Goal: Task Accomplishment & Management: Manage account settings

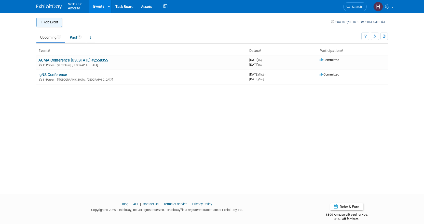
click at [53, 25] on button "Add Event" at bounding box center [48, 22] width 25 height 9
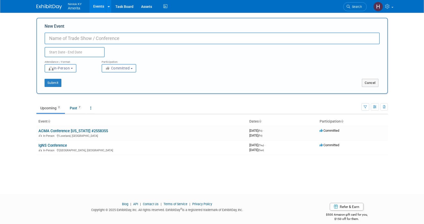
click at [139, 36] on input "New Event" at bounding box center [212, 39] width 335 height 12
type input "NJAAIS"
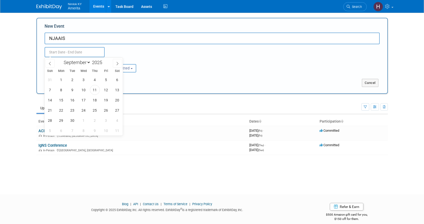
click at [74, 51] on input "text" at bounding box center [75, 52] width 60 height 10
click at [108, 102] on span "19" at bounding box center [106, 100] width 10 height 10
type input "[DATE] to [DATE]"
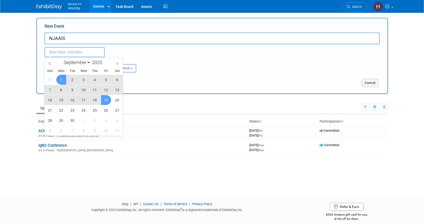
type input "[DATE] to [DATE]"
click at [137, 53] on div "Sep 19, 2025 to Sep 19, 2025 Duplicate Event Warning" at bounding box center [212, 50] width 343 height 13
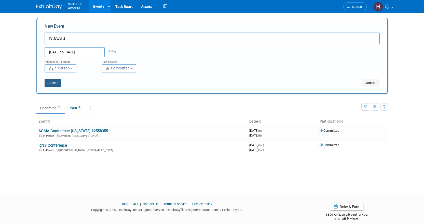
click at [51, 85] on button "Submit" at bounding box center [53, 83] width 17 height 8
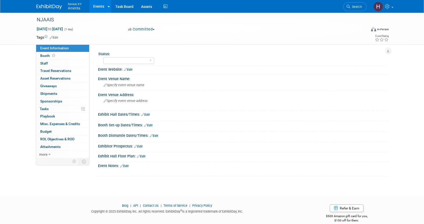
click at [131, 70] on link "Edit" at bounding box center [128, 70] width 8 height 4
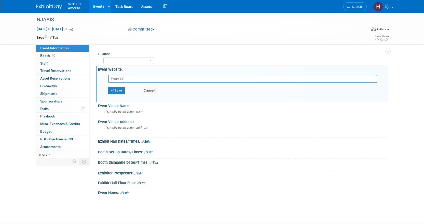
click at [148, 82] on input "text" at bounding box center [242, 79] width 269 height 8
paste input "[URL][DOMAIN_NAME]"
type input "[URL][DOMAIN_NAME]"
click at [118, 92] on button "Save" at bounding box center [116, 91] width 17 height 8
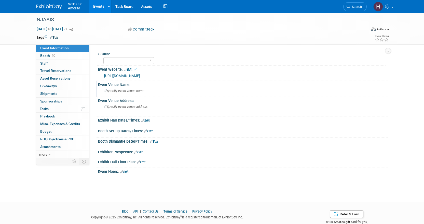
click at [131, 90] on span "Specify event venue name" at bounding box center [124, 91] width 41 height 4
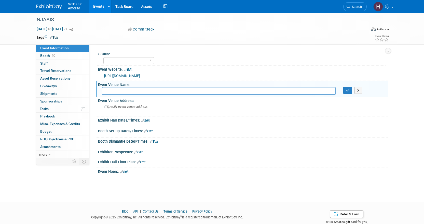
click at [148, 93] on input "text" at bounding box center [219, 91] width 234 height 8
paste input "[GEOGRAPHIC_DATA]"
type input "[GEOGRAPHIC_DATA]"
click at [347, 92] on icon "button" at bounding box center [348, 90] width 4 height 3
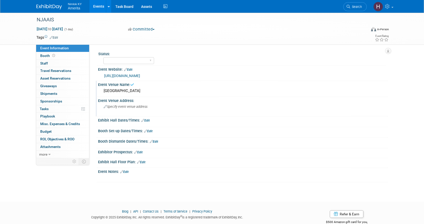
click at [137, 107] on span "Specify event venue address" at bounding box center [126, 107] width 44 height 4
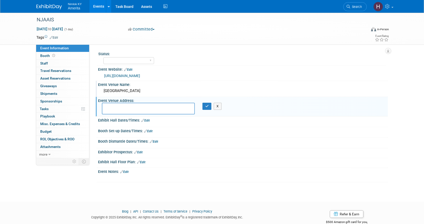
click at [159, 107] on textarea at bounding box center [148, 109] width 93 height 12
paste textarea "[STREET_ADDRESS]"
type textarea "[STREET_ADDRESS]"
click at [206, 107] on icon "button" at bounding box center [207, 106] width 4 height 3
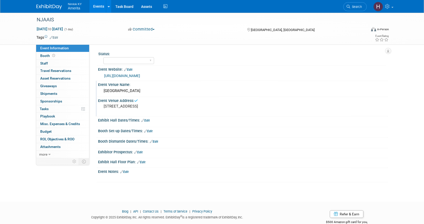
click at [147, 121] on link "Edit" at bounding box center [145, 121] width 8 height 4
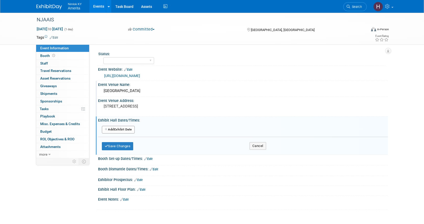
click at [122, 129] on button "Add Another Exhibit Date" at bounding box center [118, 130] width 33 height 8
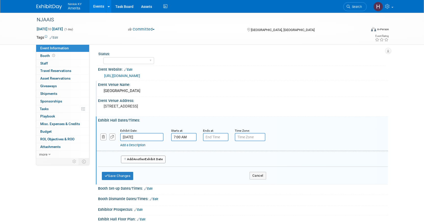
click at [193, 136] on input "7:00 AM" at bounding box center [183, 137] width 25 height 8
click at [180, 161] on span "07" at bounding box center [183, 160] width 10 height 9
click at [219, 163] on td "06" at bounding box center [213, 164] width 16 height 14
type input "6:00 AM"
type input "7:00 PM"
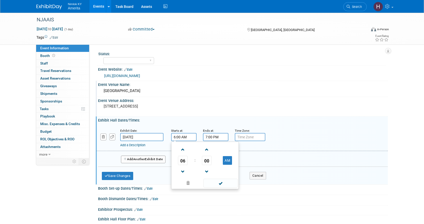
click at [213, 136] on input "7:00 PM" at bounding box center [215, 137] width 25 height 8
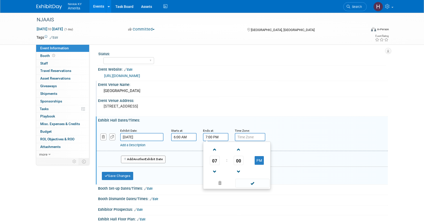
click at [182, 140] on input "6:00 AM" at bounding box center [183, 137] width 25 height 8
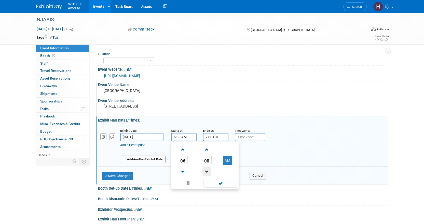
click at [205, 171] on span at bounding box center [207, 172] width 9 height 9
click at [208, 150] on span at bounding box center [207, 150] width 9 height 9
click at [208, 171] on span at bounding box center [207, 172] width 9 height 9
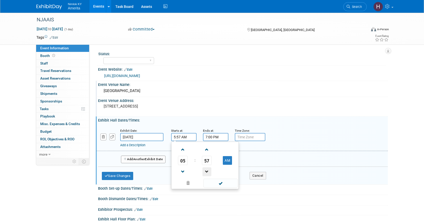
click at [208, 171] on span at bounding box center [207, 172] width 9 height 9
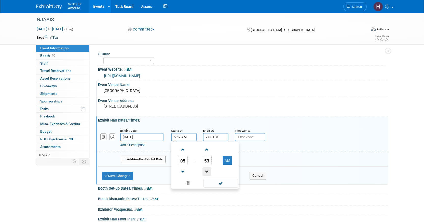
click at [208, 171] on span at bounding box center [207, 172] width 9 height 9
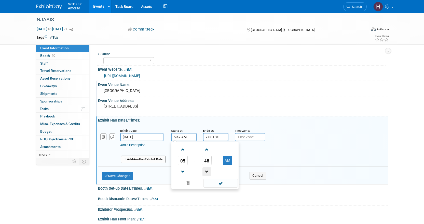
click at [208, 171] on span at bounding box center [207, 172] width 9 height 9
click at [183, 151] on span at bounding box center [183, 150] width 9 height 9
type input "6:45 AM"
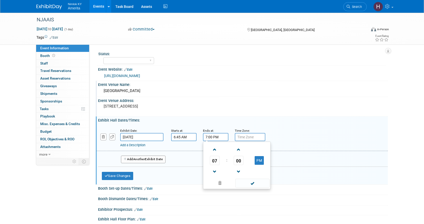
click at [214, 140] on input "7:00 PM" at bounding box center [215, 137] width 25 height 8
click at [213, 173] on span at bounding box center [214, 172] width 9 height 9
click at [242, 148] on span at bounding box center [238, 150] width 9 height 9
click at [240, 149] on span at bounding box center [238, 150] width 9 height 9
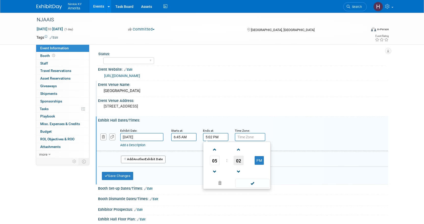
click at [239, 158] on span "02" at bounding box center [239, 160] width 10 height 9
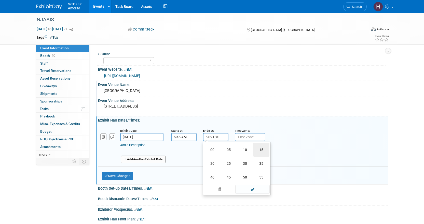
click at [260, 150] on td "15" at bounding box center [261, 150] width 16 height 14
type input "5:15 PM"
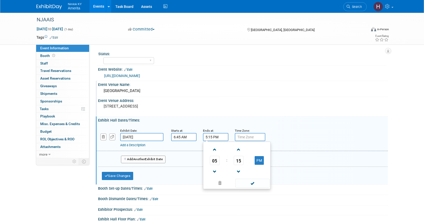
click at [241, 136] on input "text" at bounding box center [250, 137] width 31 height 8
type input "EDT"
click at [280, 129] on div "Add a Description Description:" at bounding box center [242, 138] width 299 height 20
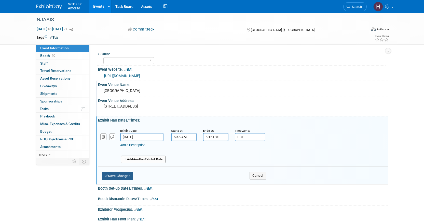
click at [115, 175] on button "Save Changes" at bounding box center [118, 176] width 32 height 8
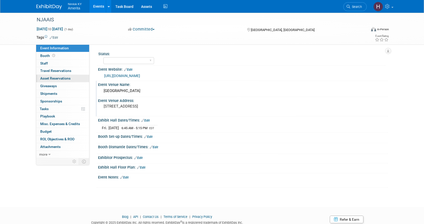
click at [61, 80] on span "Asset Reservations 0" at bounding box center [55, 78] width 30 height 4
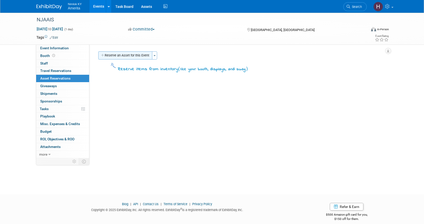
click at [140, 58] on button "Reserve an Asset for this Event" at bounding box center [125, 55] width 54 height 8
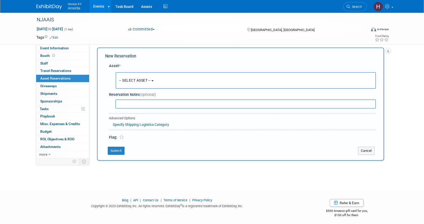
scroll to position [5, 0]
click at [159, 79] on button "-- SELECT ASSET --" at bounding box center [246, 79] width 260 height 17
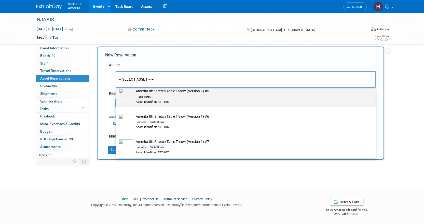
scroll to position [433, 0]
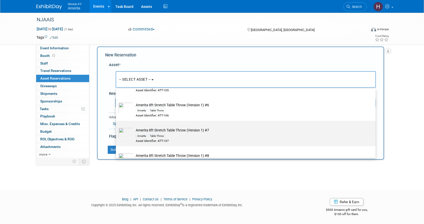
click at [184, 143] on div "Asset Identifier: ATT-107" at bounding box center [251, 141] width 230 height 4
click at [117, 127] on input "Amerita 8ft Stretch Table Throw (Version 1) #7 Amerita Table Throw Asset Identi…" at bounding box center [114, 125] width 3 height 3
select select "10726797"
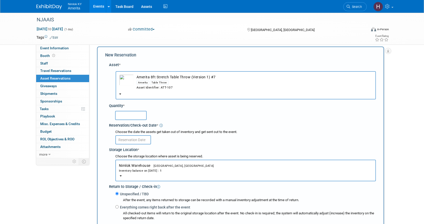
click at [129, 115] on input "text" at bounding box center [131, 115] width 32 height 9
type input "1"
click at [164, 118] on div "1" at bounding box center [245, 115] width 261 height 10
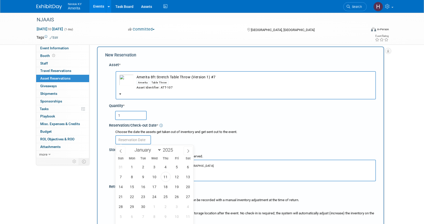
click at [131, 142] on input "text" at bounding box center [133, 140] width 36 height 9
click at [168, 177] on span "11" at bounding box center [166, 177] width 10 height 10
type input "[DATE]"
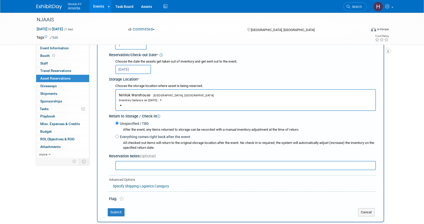
scroll to position [81, 0]
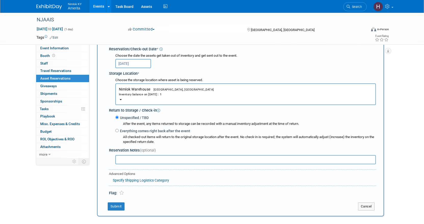
click at [122, 132] on label "Everything comes right back after the event" at bounding box center [155, 131] width 72 height 5
click at [119, 132] on input "Everything comes right back after the event" at bounding box center [116, 130] width 3 height 3
radio input "true"
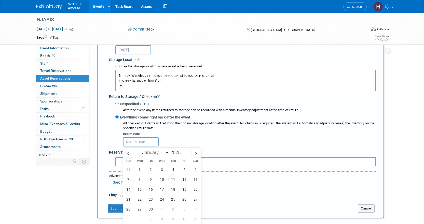
scroll to position [107, 0]
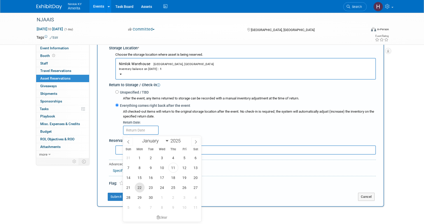
click at [136, 187] on span "22" at bounding box center [140, 188] width 10 height 10
type input "[DATE]"
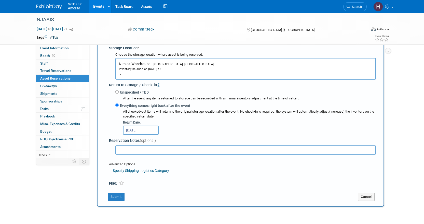
click at [135, 133] on input "[DATE]" at bounding box center [141, 130] width 36 height 9
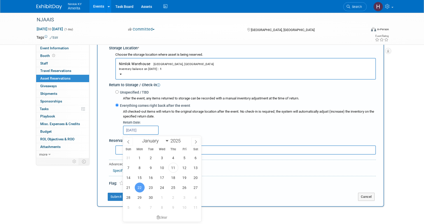
click at [113, 134] on div "Unspecified / TBD After the event, any items returned to storage can be recorde…" at bounding box center [243, 112] width 265 height 46
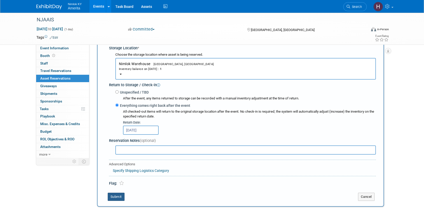
click at [119, 199] on button "Submit" at bounding box center [116, 197] width 17 height 8
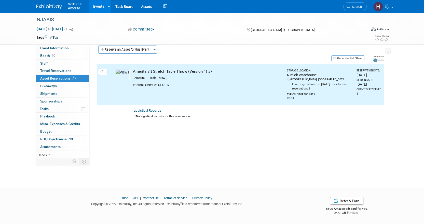
scroll to position [0, 0]
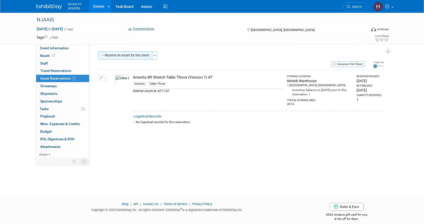
click at [116, 51] on div "Status: Complete Preparing Shipment Shipping to Rep/AdvWH Waiting on RTN Shipme…" at bounding box center [238, 102] width 299 height 114
click at [116, 54] on button "Reserve an Asset for this Event" at bounding box center [125, 55] width 54 height 8
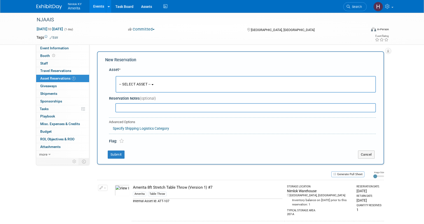
scroll to position [5, 0]
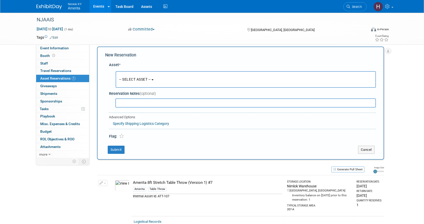
click at [141, 79] on span "-- SELECT ASSET --" at bounding box center [135, 79] width 32 height 4
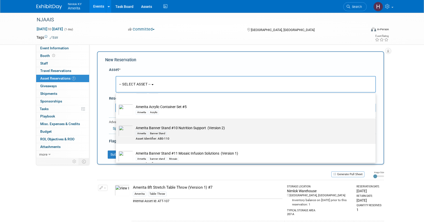
scroll to position [738, 0]
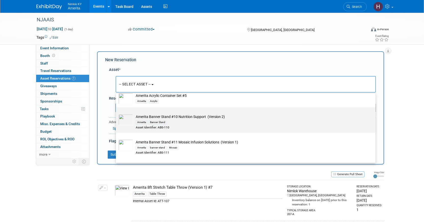
click at [184, 130] on div "Asset Identifier: ABS-110" at bounding box center [251, 128] width 230 height 4
click at [117, 114] on input "Amerita Banner Stand #10 Nutrition Support (Version 2) Amerita Banner Stand Ass…" at bounding box center [114, 111] width 3 height 3
select select "10726809"
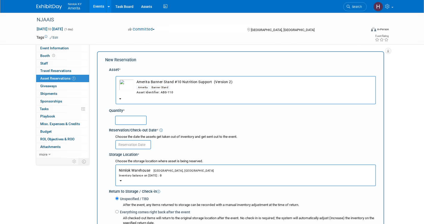
click at [128, 118] on input "text" at bounding box center [131, 120] width 32 height 9
type input "1"
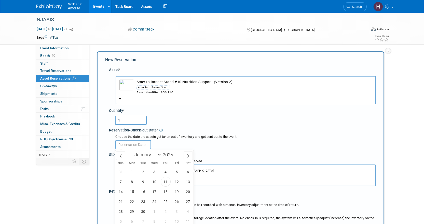
click at [134, 146] on input "text" at bounding box center [133, 144] width 36 height 9
click at [166, 182] on span "11" at bounding box center [166, 182] width 10 height 10
type input "[DATE]"
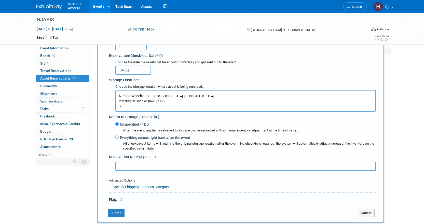
scroll to position [76, 0]
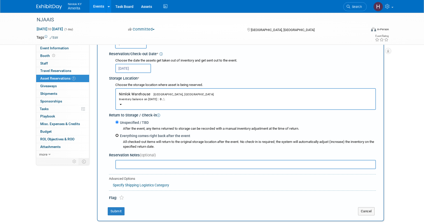
click at [116, 136] on input "Everything comes right back after the event" at bounding box center [116, 135] width 3 height 3
radio input "true"
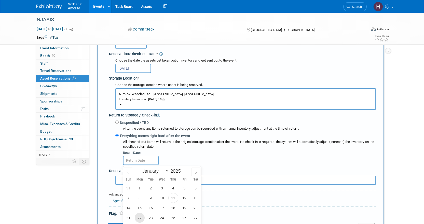
click at [142, 218] on span "22" at bounding box center [140, 218] width 10 height 10
type input "[DATE]"
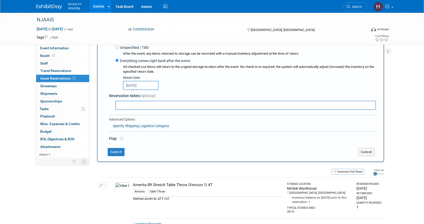
scroll to position [153, 0]
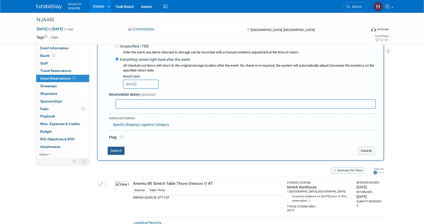
click at [116, 151] on button "Submit" at bounding box center [116, 151] width 17 height 8
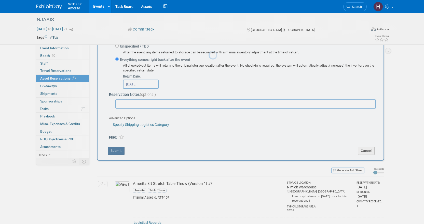
scroll to position [15, 0]
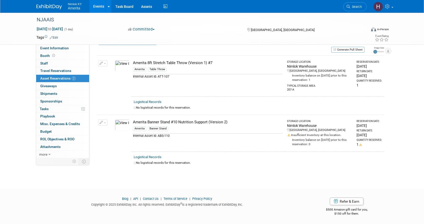
click at [106, 123] on button "button" at bounding box center [102, 123] width 9 height 6
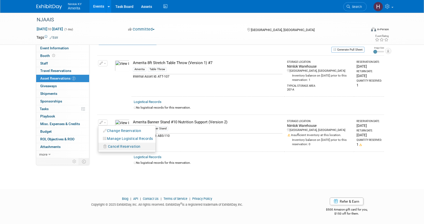
click at [117, 148] on span "Cancel Reservation" at bounding box center [124, 147] width 33 height 4
click at [165, 150] on link "Yes" at bounding box center [161, 151] width 15 height 8
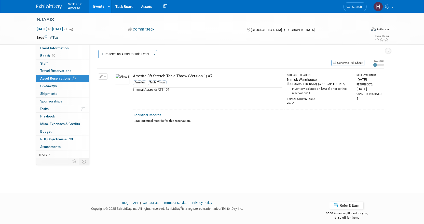
scroll to position [0, 0]
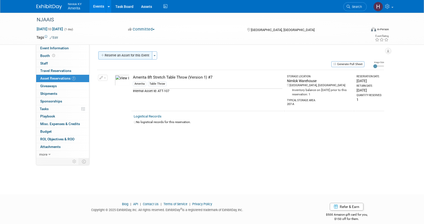
click at [138, 56] on button "Reserve an Asset for this Event" at bounding box center [125, 55] width 54 height 8
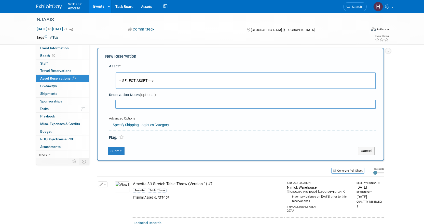
scroll to position [5, 0]
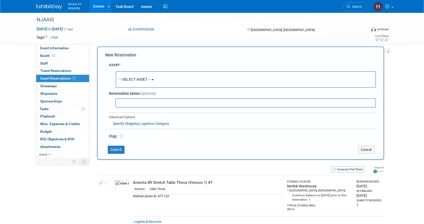
click at [147, 75] on button "-- SELECT ASSET --" at bounding box center [246, 79] width 260 height 17
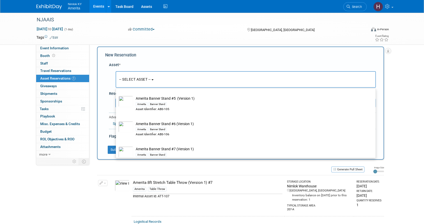
scroll to position [815, 0]
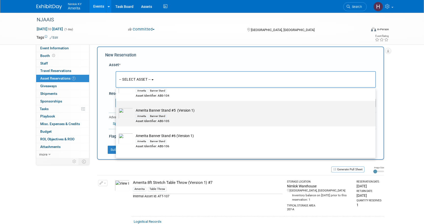
click at [190, 124] on div "Asset Identifier: ABS-105" at bounding box center [251, 121] width 230 height 4
click at [117, 107] on input "Amerita Banner Stand #5 (Version 1) Amerita Banner Stand Asset Identifier: ABS-…" at bounding box center [114, 105] width 3 height 3
select select "10726812"
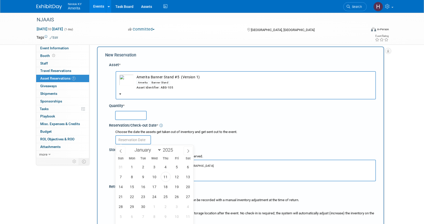
click at [133, 140] on input "text" at bounding box center [133, 140] width 36 height 9
click at [167, 179] on span "11" at bounding box center [166, 177] width 10 height 10
type input "[DATE]"
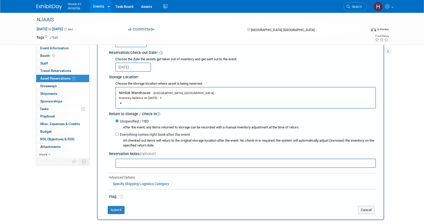
scroll to position [107, 0]
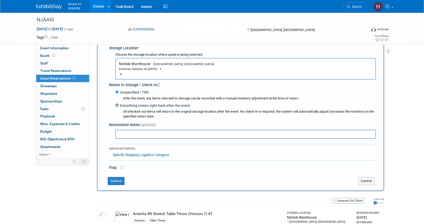
click at [115, 106] on input "Everything comes right back after the event" at bounding box center [116, 105] width 3 height 3
radio input "true"
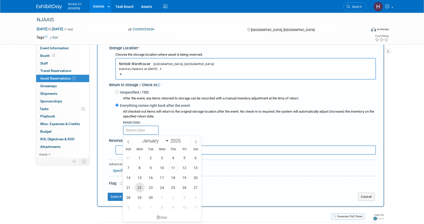
click at [137, 187] on span "22" at bounding box center [140, 188] width 10 height 10
type input "[DATE]"
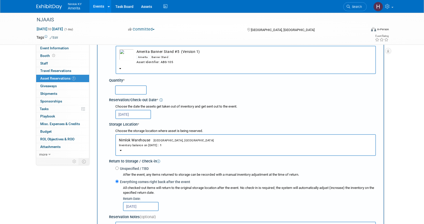
scroll to position [5, 0]
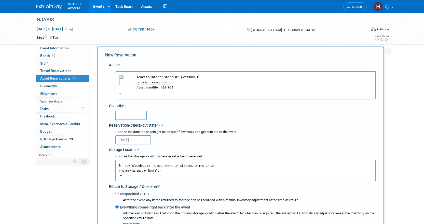
click at [136, 114] on input "text" at bounding box center [131, 115] width 32 height 9
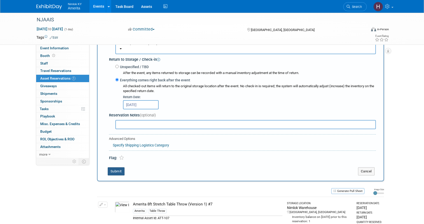
type input "1"
click at [119, 172] on button "Submit" at bounding box center [116, 172] width 17 height 8
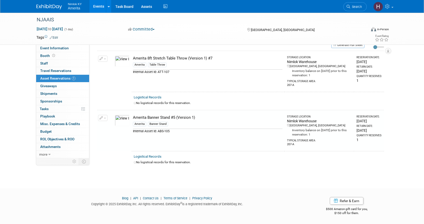
scroll to position [19, 0]
click at [121, 121] on img at bounding box center [122, 121] width 15 height 11
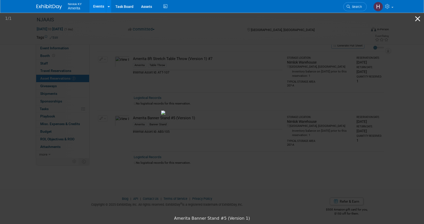
click at [418, 15] on button "Close gallery" at bounding box center [418, 19] width 13 height 12
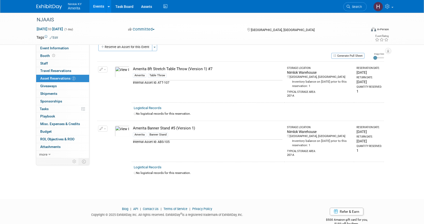
scroll to position [0, 0]
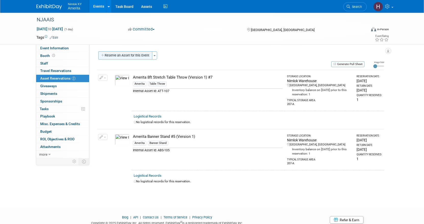
click at [129, 57] on button "Reserve an Asset for this Event" at bounding box center [125, 55] width 54 height 8
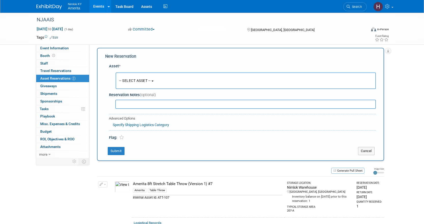
scroll to position [5, 0]
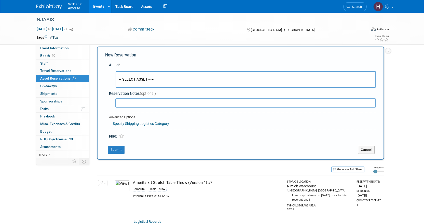
click at [160, 81] on button "-- SELECT ASSET --" at bounding box center [246, 79] width 260 height 17
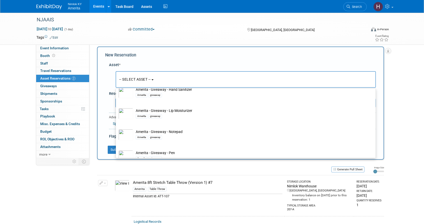
scroll to position [51, 0]
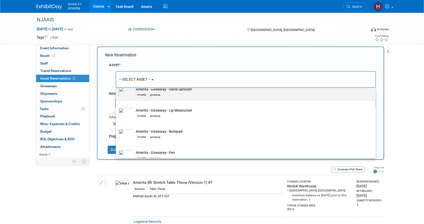
click at [187, 97] on div "Amerita giveaway" at bounding box center [251, 95] width 230 height 6
click at [117, 86] on input "Amerita - Giveaway - Hand Sanitizer Amerita giveaway" at bounding box center [114, 84] width 3 height 3
select select "10726769"
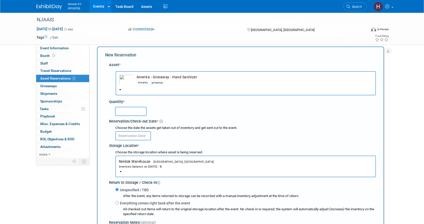
click at [142, 114] on input "text" at bounding box center [131, 111] width 32 height 9
type input "100"
click at [155, 114] on div "100" at bounding box center [245, 111] width 261 height 10
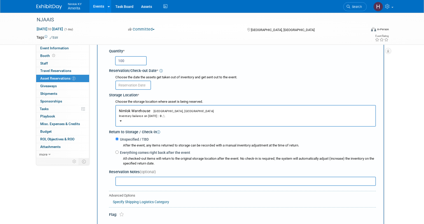
scroll to position [56, 0]
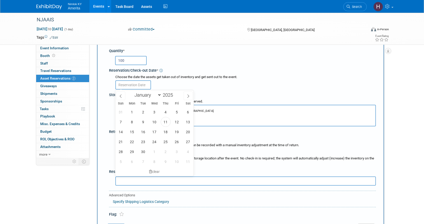
click at [139, 85] on input "text" at bounding box center [133, 85] width 36 height 9
click at [164, 122] on span "11" at bounding box center [166, 122] width 10 height 10
type input "[DATE]"
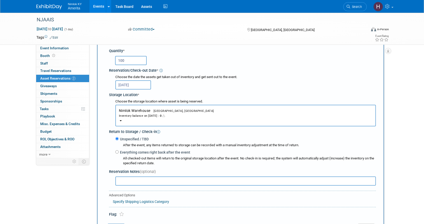
click at [118, 156] on div "Everything comes right back after the event All checked-out items will return t…" at bounding box center [245, 158] width 261 height 17
click at [118, 155] on div "Everything comes right back after the event All checked-out items will return t…" at bounding box center [245, 158] width 261 height 17
click at [119, 152] on label "Everything comes right back after the event" at bounding box center [155, 152] width 72 height 5
click at [118, 152] on input "Everything comes right back after the event" at bounding box center [116, 152] width 3 height 3
radio input "true"
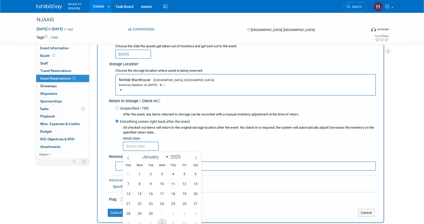
scroll to position [132, 0]
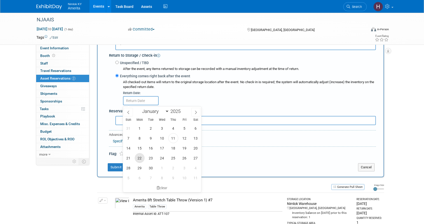
click at [140, 159] on span "22" at bounding box center [140, 158] width 10 height 10
type input "[DATE]"
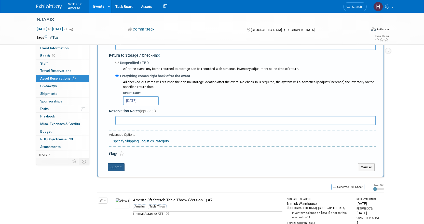
click at [119, 170] on button "Submit" at bounding box center [116, 168] width 17 height 8
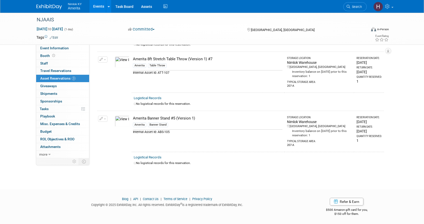
scroll to position [6, 0]
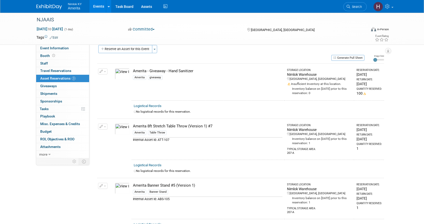
click at [104, 71] on button "button" at bounding box center [102, 72] width 9 height 6
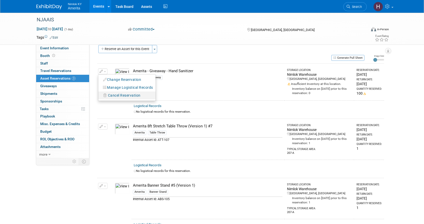
click at [125, 96] on span "Cancel Reservation" at bounding box center [124, 96] width 33 height 4
click at [166, 101] on link "Yes" at bounding box center [161, 100] width 15 height 8
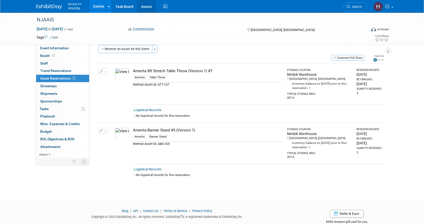
click at [149, 6] on link "Assets" at bounding box center [146, 6] width 19 height 13
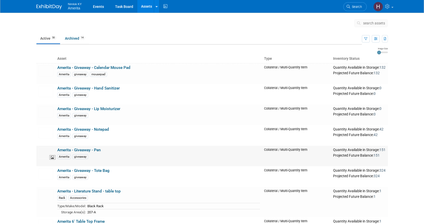
click at [46, 151] on img at bounding box center [45, 153] width 15 height 11
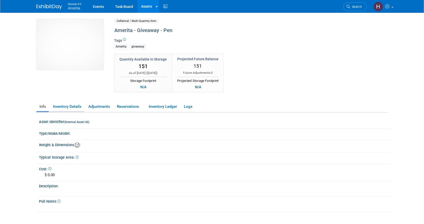
click at [64, 109] on link "Inventory Details" at bounding box center [67, 106] width 34 height 9
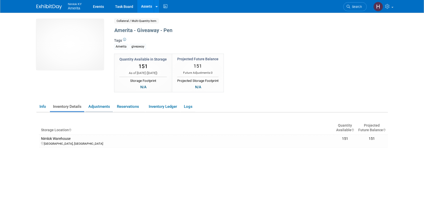
click at [101, 109] on link "Adjustments" at bounding box center [99, 106] width 28 height 9
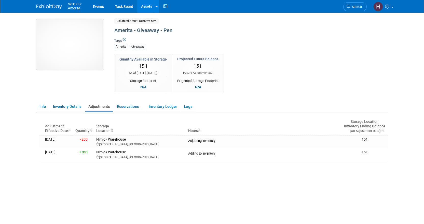
click at [75, 57] on img at bounding box center [69, 44] width 67 height 51
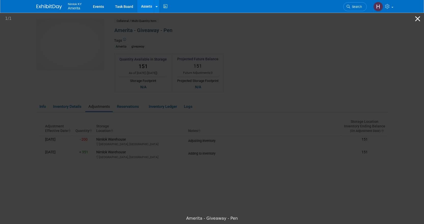
click at [415, 20] on button "Close gallery" at bounding box center [418, 19] width 13 height 12
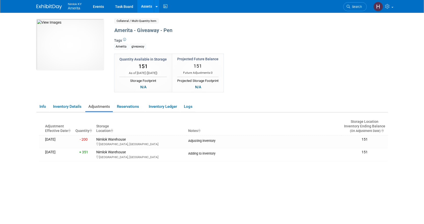
click at [145, 4] on link "Assets" at bounding box center [146, 6] width 19 height 13
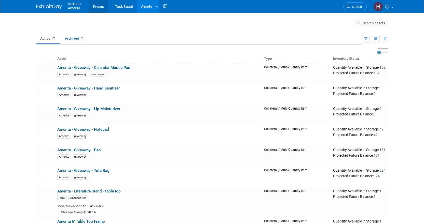
click at [93, 6] on link "Events" at bounding box center [98, 6] width 19 height 13
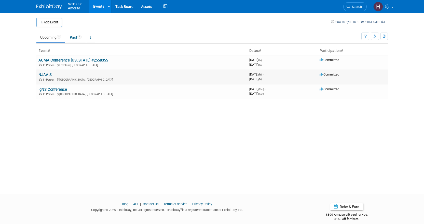
click at [49, 74] on link "NJAAIS" at bounding box center [44, 75] width 13 height 5
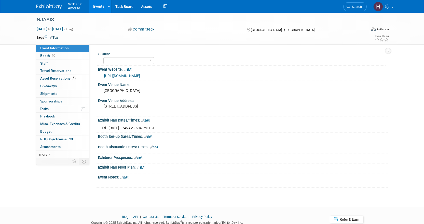
click at [140, 75] on link "https://www.eventbrite.com/e/the-2025-new-jersey-allergy-and-immunology-teachin…" at bounding box center [122, 76] width 36 height 4
click at [61, 94] on link "0 Shipments 0" at bounding box center [62, 93] width 53 height 7
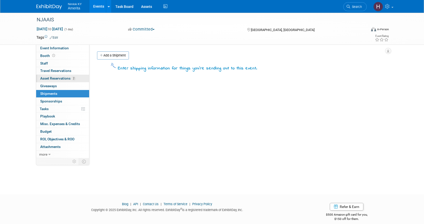
click at [53, 82] on link "2 Asset Reservations 2" at bounding box center [62, 78] width 53 height 7
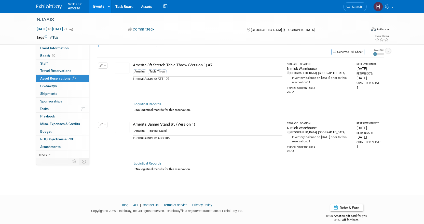
scroll to position [19, 0]
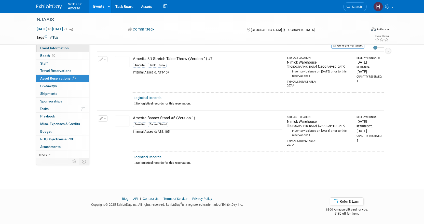
click at [63, 48] on span "Event Information" at bounding box center [54, 48] width 29 height 4
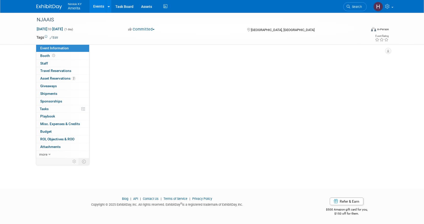
scroll to position [0, 0]
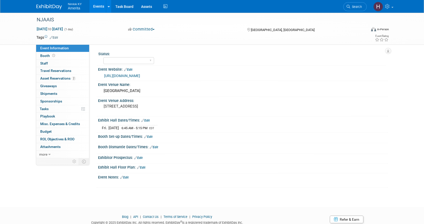
click at [124, 177] on link "Edit" at bounding box center [124, 178] width 8 height 4
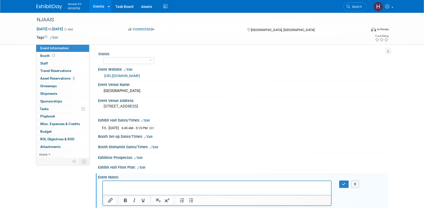
click at [150, 138] on link "Edit" at bounding box center [148, 137] width 8 height 4
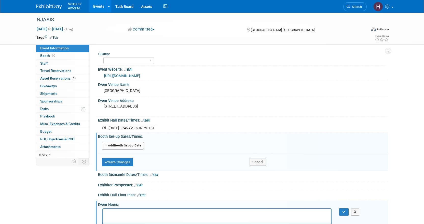
click at [119, 145] on button "Add Another Booth Set-up Date" at bounding box center [123, 146] width 42 height 8
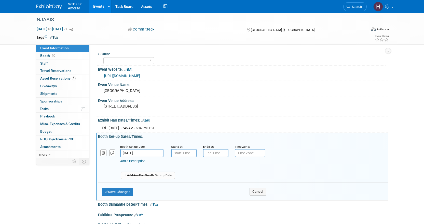
click at [136, 152] on input "Sep 19, 2025" at bounding box center [141, 153] width 43 height 8
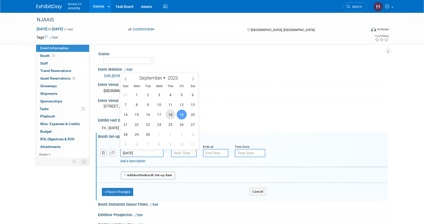
click at [170, 116] on span "18" at bounding box center [171, 115] width 10 height 10
type input "Sep 18, 2025"
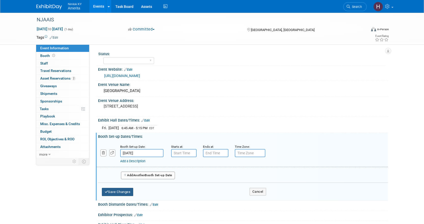
click at [122, 191] on button "Save Changes" at bounding box center [118, 192] width 32 height 8
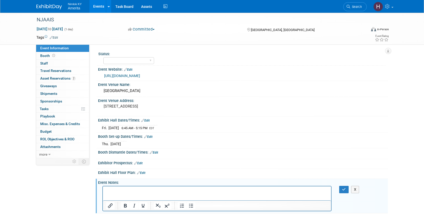
click at [122, 192] on p "Rich Text Area. Press ALT-0 for help." at bounding box center [217, 191] width 223 height 5
click at [278, 193] on p "Please have everything shipped to arrive on Thursday, 9/18 to my attention with…" at bounding box center [217, 191] width 223 height 5
click at [279, 187] on html "Please have everything shipped to arrive on Thursday, 9/18 to my attention with…" at bounding box center [217, 190] width 229 height 7
click at [276, 189] on p "Please have everything shipped to arrive on Thursday, 9/18 to my attention with…" at bounding box center [217, 191] width 223 height 5
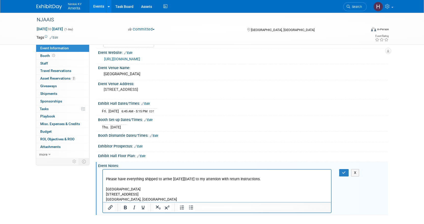
scroll to position [26, 0]
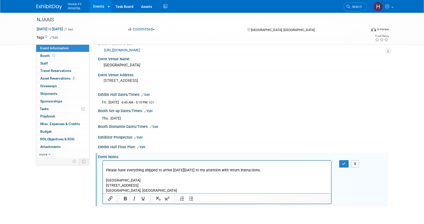
click at [125, 175] on p "Rich Text Area. Press ALT-0 for help." at bounding box center [217, 175] width 223 height 5
click at [274, 171] on p "Please have everything shipped to arrive [DATE][DATE] to my attention with retu…" at bounding box center [217, 170] width 223 height 5
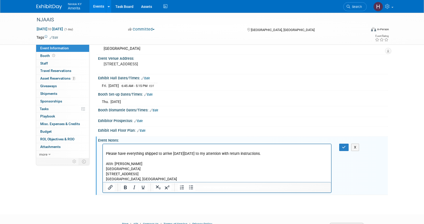
scroll to position [51, 0]
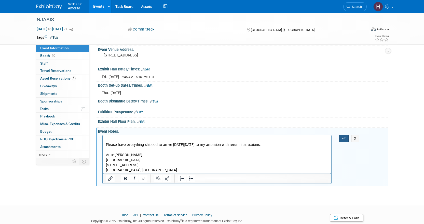
click at [344, 141] on button "button" at bounding box center [343, 138] width 9 height 7
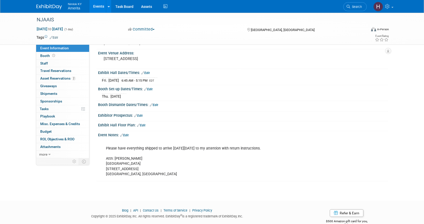
scroll to position [0, 0]
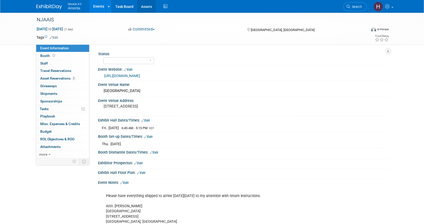
click at [144, 11] on link "Assets" at bounding box center [146, 6] width 19 height 13
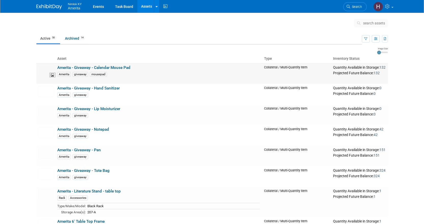
click at [42, 69] on img at bounding box center [45, 70] width 15 height 11
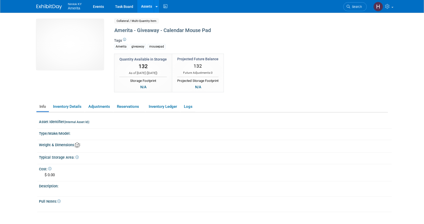
click at [140, 7] on link "Assets" at bounding box center [146, 6] width 19 height 13
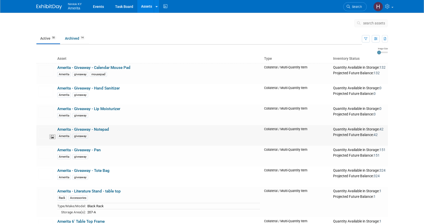
click at [47, 132] on img at bounding box center [45, 132] width 15 height 11
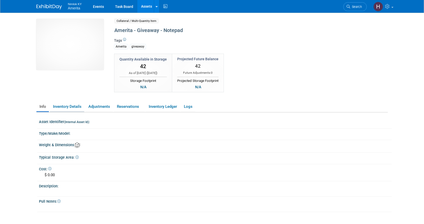
click at [70, 109] on link "Inventory Details" at bounding box center [67, 106] width 34 height 9
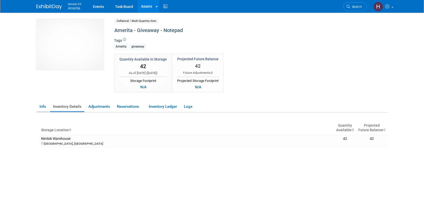
click at [43, 105] on link "Info" at bounding box center [42, 106] width 12 height 9
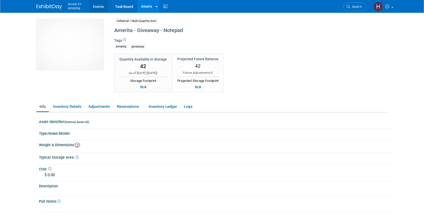
click at [100, 5] on link "Events" at bounding box center [98, 6] width 19 height 13
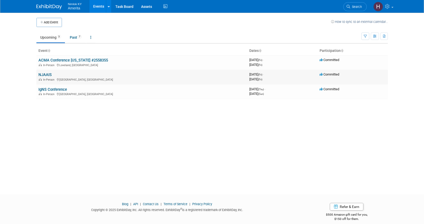
click at [47, 73] on link "NJAAIS" at bounding box center [44, 75] width 13 height 5
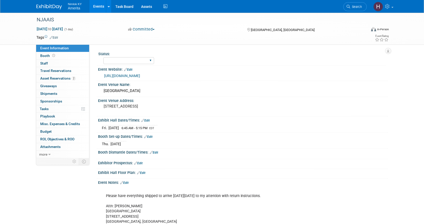
click at [124, 57] on div "Complete Preparing Shipment Shipping to Rep/AdvWH Waiting on RTN Shipment" at bounding box center [128, 60] width 51 height 9
click at [123, 61] on select "Complete Preparing Shipment Shipping to Rep/AdvWH Waiting on RTN Shipment" at bounding box center [128, 60] width 51 height 7
click at [163, 51] on div "Status:" at bounding box center [241, 53] width 287 height 6
click at [54, 78] on span "Asset Reservations 2" at bounding box center [57, 78] width 35 height 4
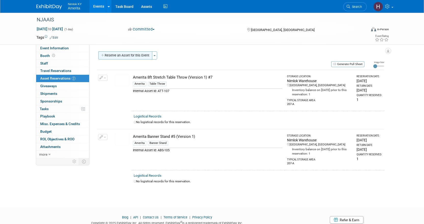
click at [122, 56] on button "Reserve an Asset for this Event" at bounding box center [125, 55] width 54 height 8
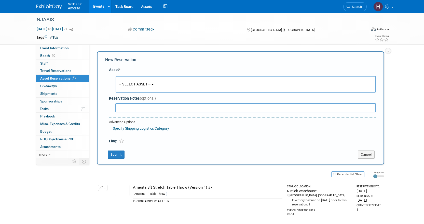
scroll to position [5, 0]
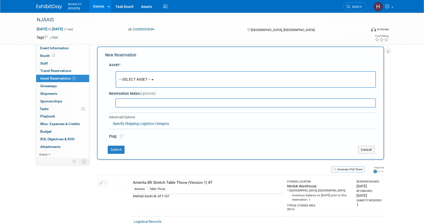
click at [154, 82] on button "-- SELECT ASSET --" at bounding box center [246, 79] width 260 height 17
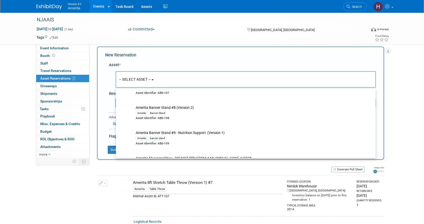
scroll to position [917, 0]
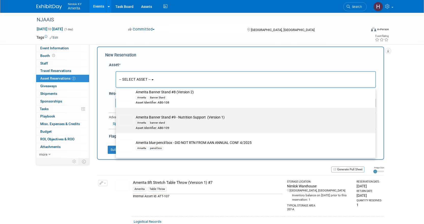
click at [179, 126] on div "Amerita banner stand" at bounding box center [251, 123] width 230 height 6
click at [117, 114] on input "Amerita Banner Stand #9 - Nutrition Support (Version 1) Amerita banner stand As…" at bounding box center [114, 112] width 3 height 3
select select "10726816"
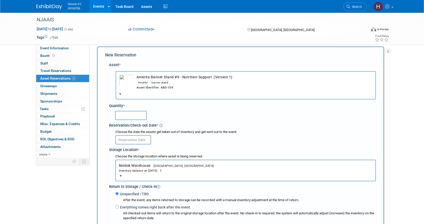
click at [138, 114] on input "text" at bounding box center [131, 115] width 32 height 9
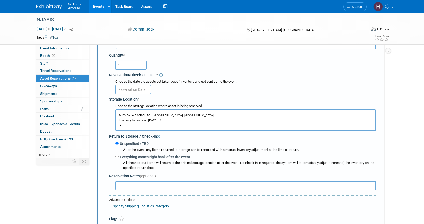
scroll to position [56, 0]
type input "1"
click at [136, 87] on input "text" at bounding box center [133, 89] width 36 height 9
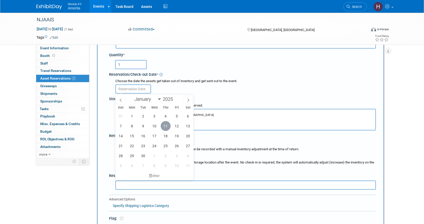
click at [166, 127] on span "11" at bounding box center [166, 126] width 10 height 10
type input "[DATE]"
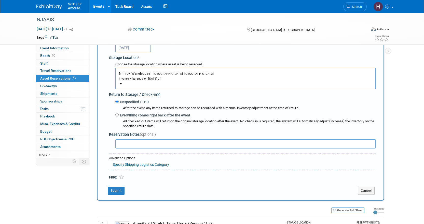
scroll to position [107, 0]
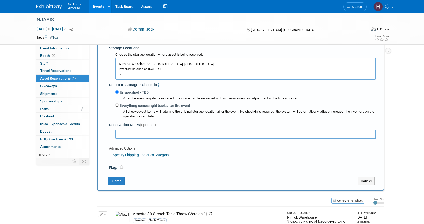
click at [117, 105] on input "Everything comes right back after the event" at bounding box center [116, 105] width 3 height 3
radio input "true"
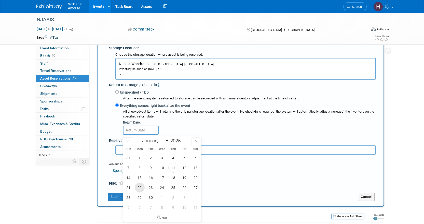
click at [139, 187] on span "22" at bounding box center [140, 188] width 10 height 10
type input "[DATE]"
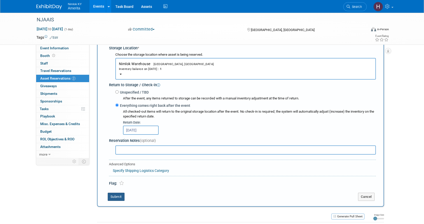
click at [117, 199] on button "Submit" at bounding box center [116, 197] width 17 height 8
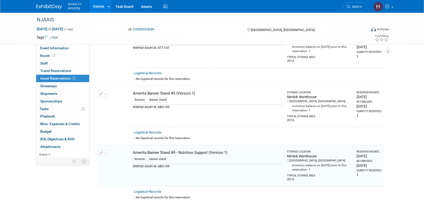
scroll to position [27, 0]
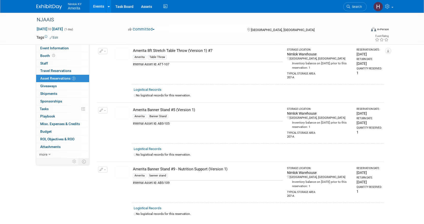
click at [124, 175] on img at bounding box center [122, 172] width 15 height 11
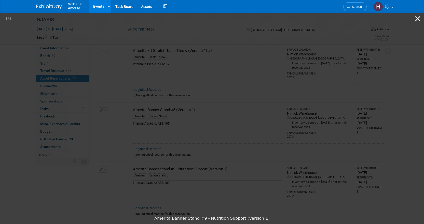
click at [418, 17] on button "Close gallery" at bounding box center [418, 19] width 13 height 12
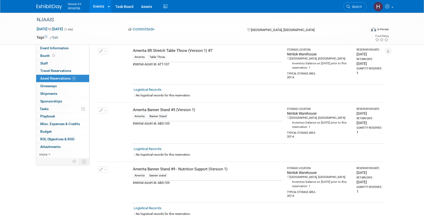
click at [119, 114] on img at bounding box center [122, 113] width 15 height 11
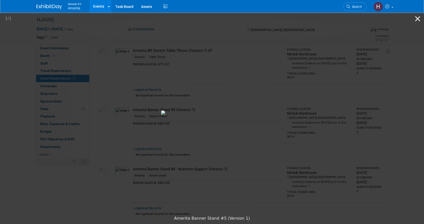
click at [415, 18] on button "Close gallery" at bounding box center [418, 19] width 13 height 12
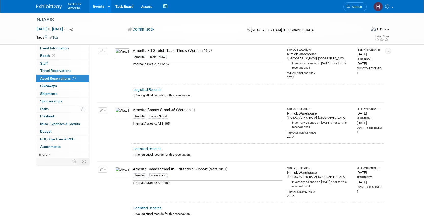
click at [114, 173] on td "10051896-10726816-9bc46f58-f85d-4d77-9d4e-81316e5b5975.jpg" at bounding box center [122, 182] width 19 height 41
click at [126, 171] on img at bounding box center [122, 172] width 15 height 11
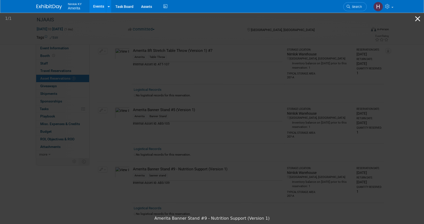
click at [420, 20] on button "Close gallery" at bounding box center [418, 19] width 13 height 12
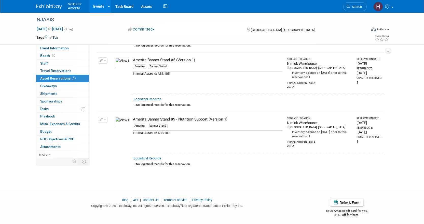
scroll to position [78, 0]
click at [124, 123] on img at bounding box center [122, 121] width 15 height 11
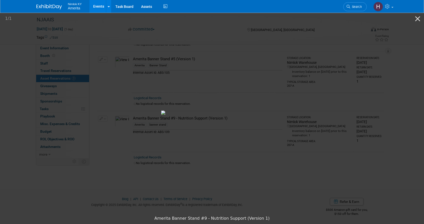
drag, startPoint x: 416, startPoint y: 17, endPoint x: 405, endPoint y: 21, distance: 11.8
click at [416, 17] on button "Close gallery" at bounding box center [418, 19] width 13 height 12
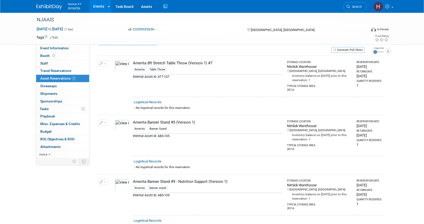
scroll to position [25, 0]
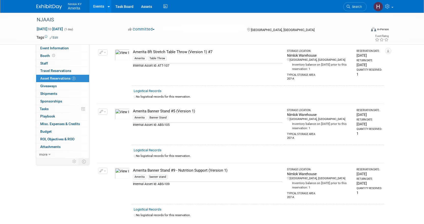
click at [106, 173] on button "button" at bounding box center [102, 171] width 9 height 6
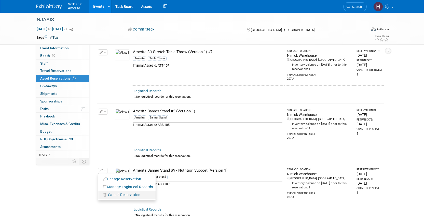
click at [110, 193] on span "Cancel Reservation" at bounding box center [124, 195] width 33 height 4
click at [164, 203] on div "Yes No" at bounding box center [169, 199] width 44 height 13
click at [160, 199] on icon at bounding box center [158, 199] width 3 height 3
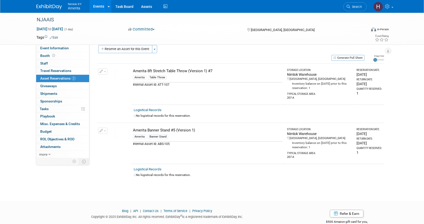
scroll to position [0, 0]
